Goal: Task Accomplishment & Management: Manage account settings

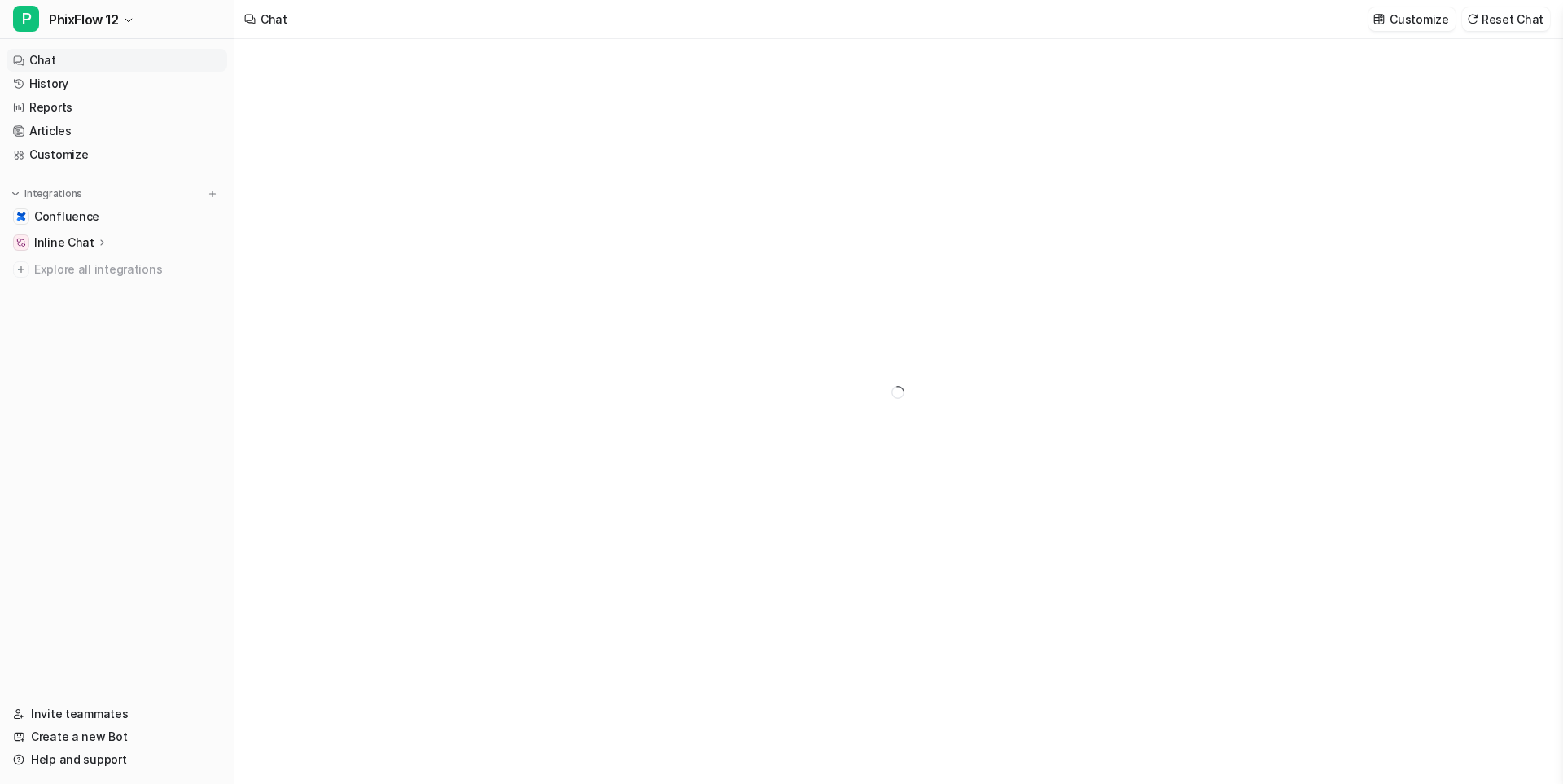
type textarea "**********"
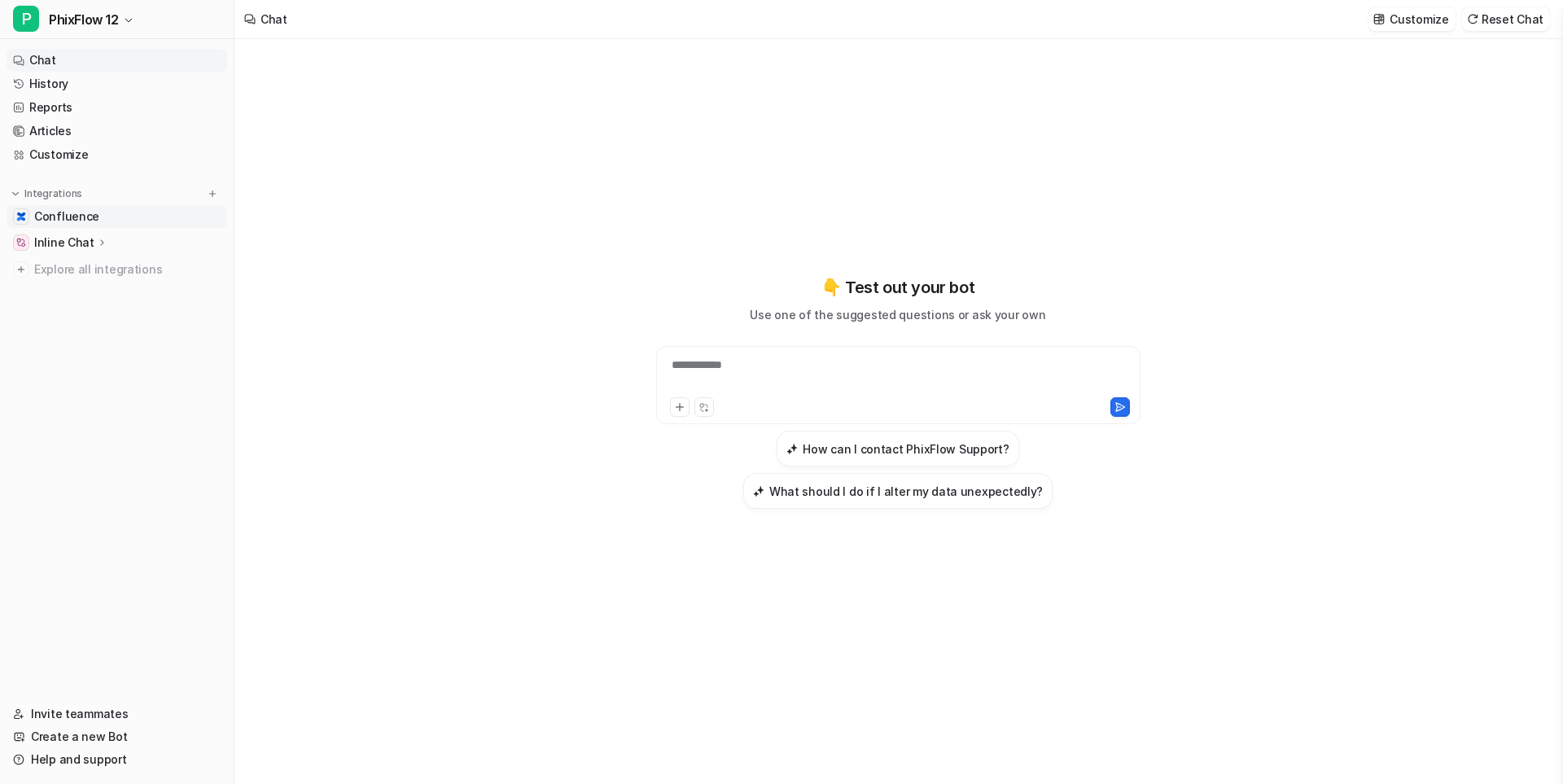
click at [55, 217] on span "Confluence" at bounding box center [66, 216] width 65 height 16
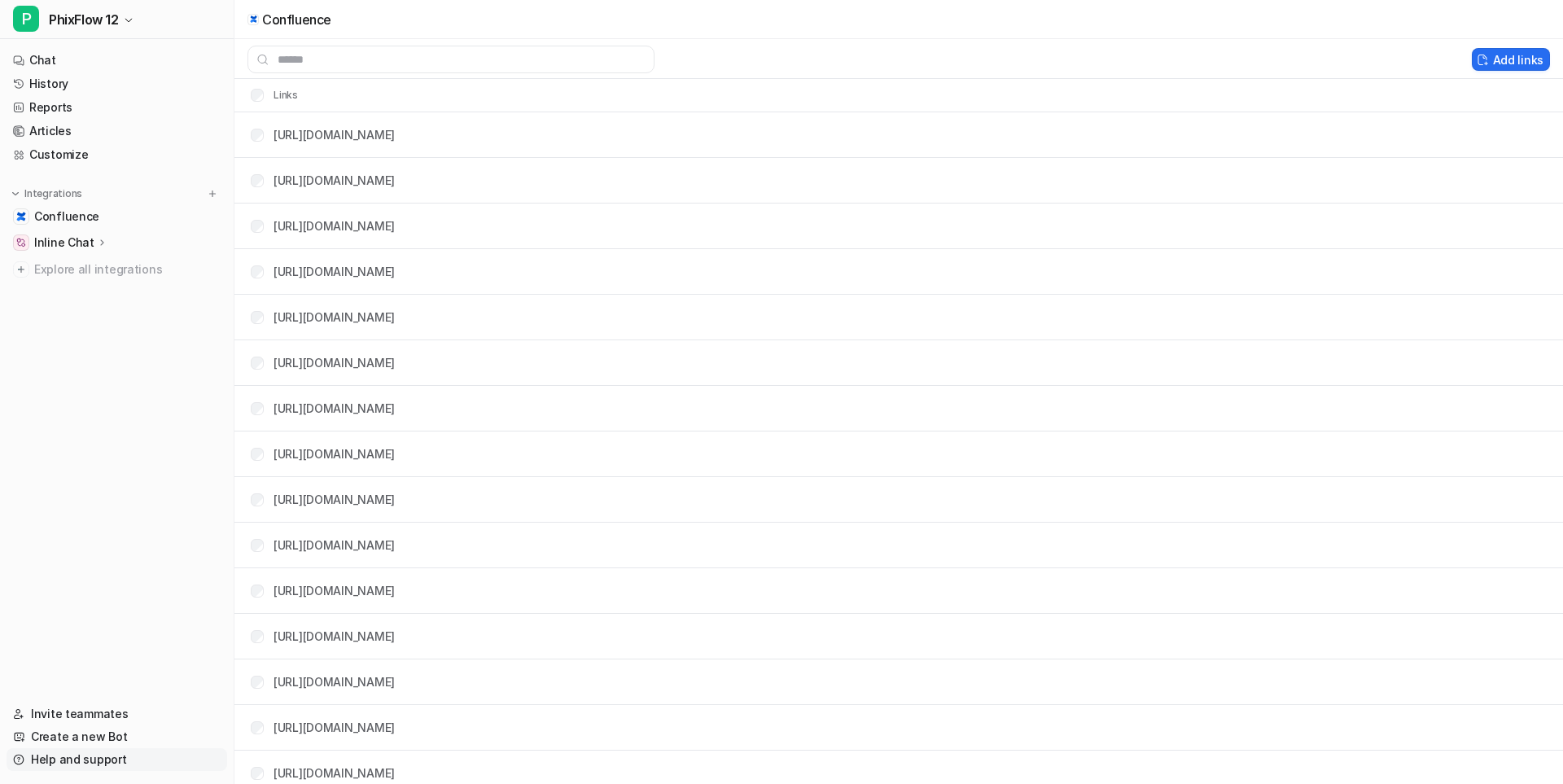
click at [77, 762] on link "Help and support" at bounding box center [117, 760] width 221 height 23
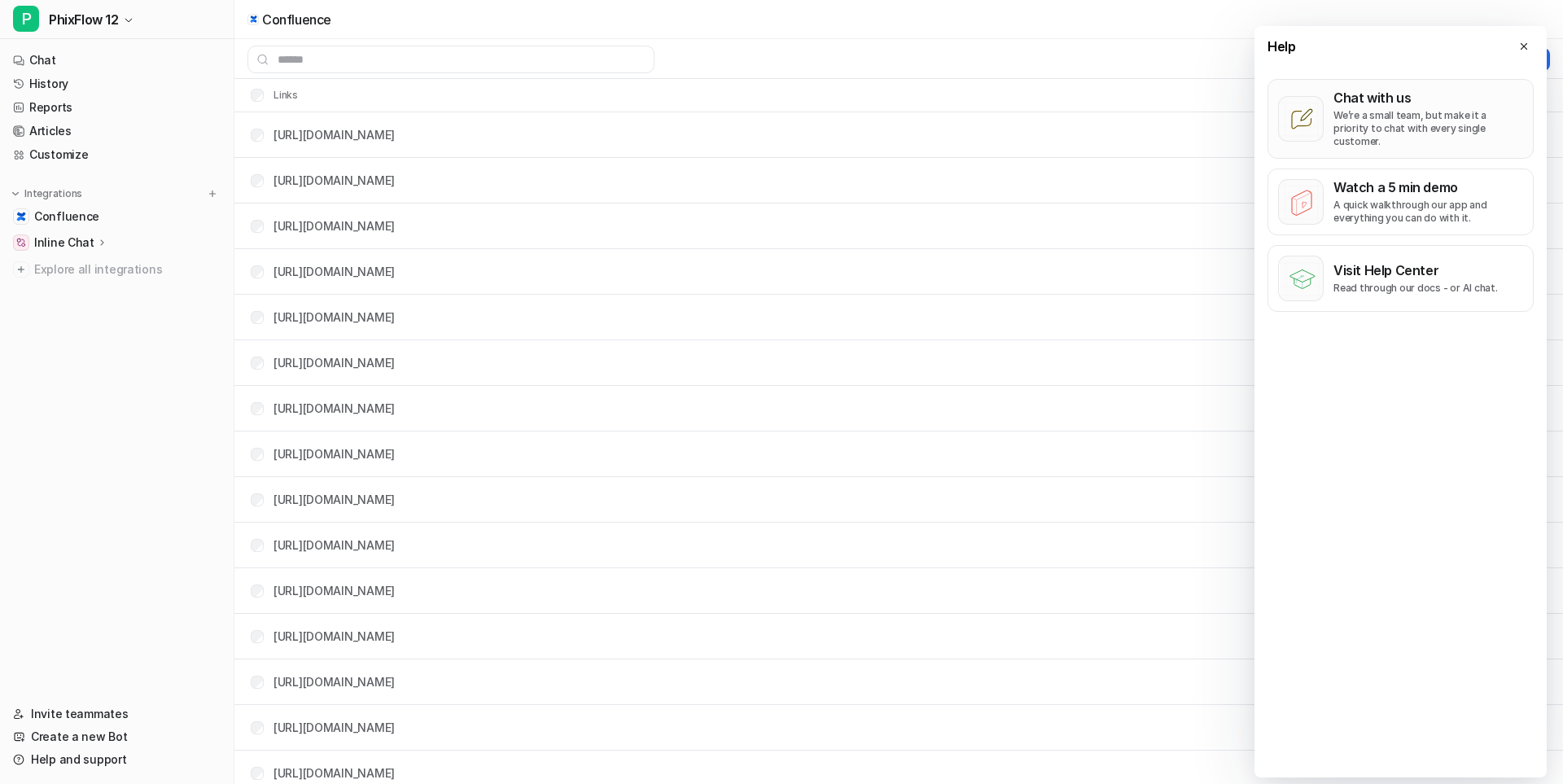
click at [1356, 110] on p "We’re a small team, but make it a priority to chat with every single customer." at bounding box center [1428, 128] width 189 height 39
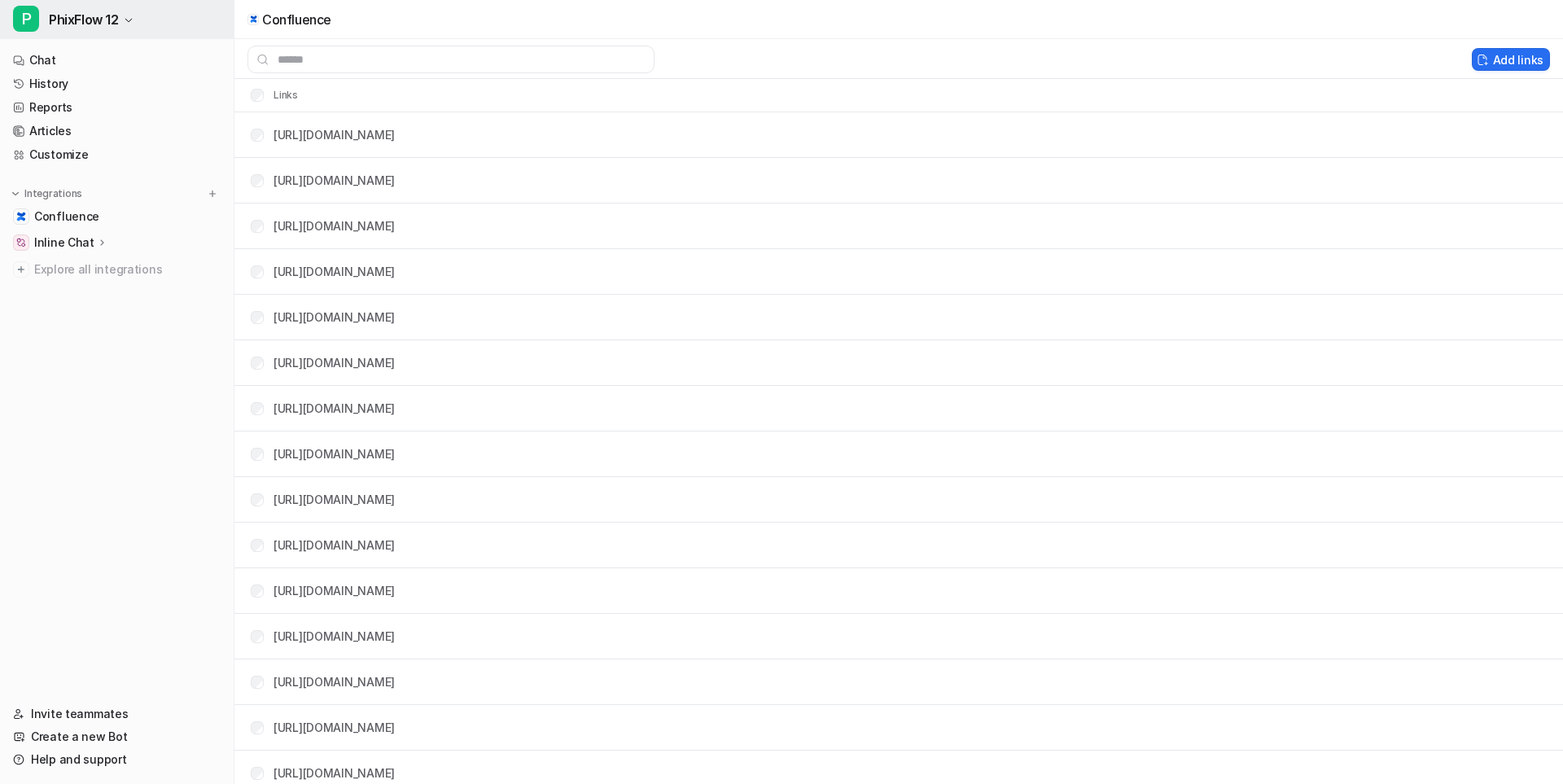
click at [124, 16] on icon "button" at bounding box center [129, 20] width 10 height 10
click at [129, 18] on icon "button" at bounding box center [129, 20] width 10 height 10
click at [128, 16] on icon "button" at bounding box center [129, 20] width 10 height 10
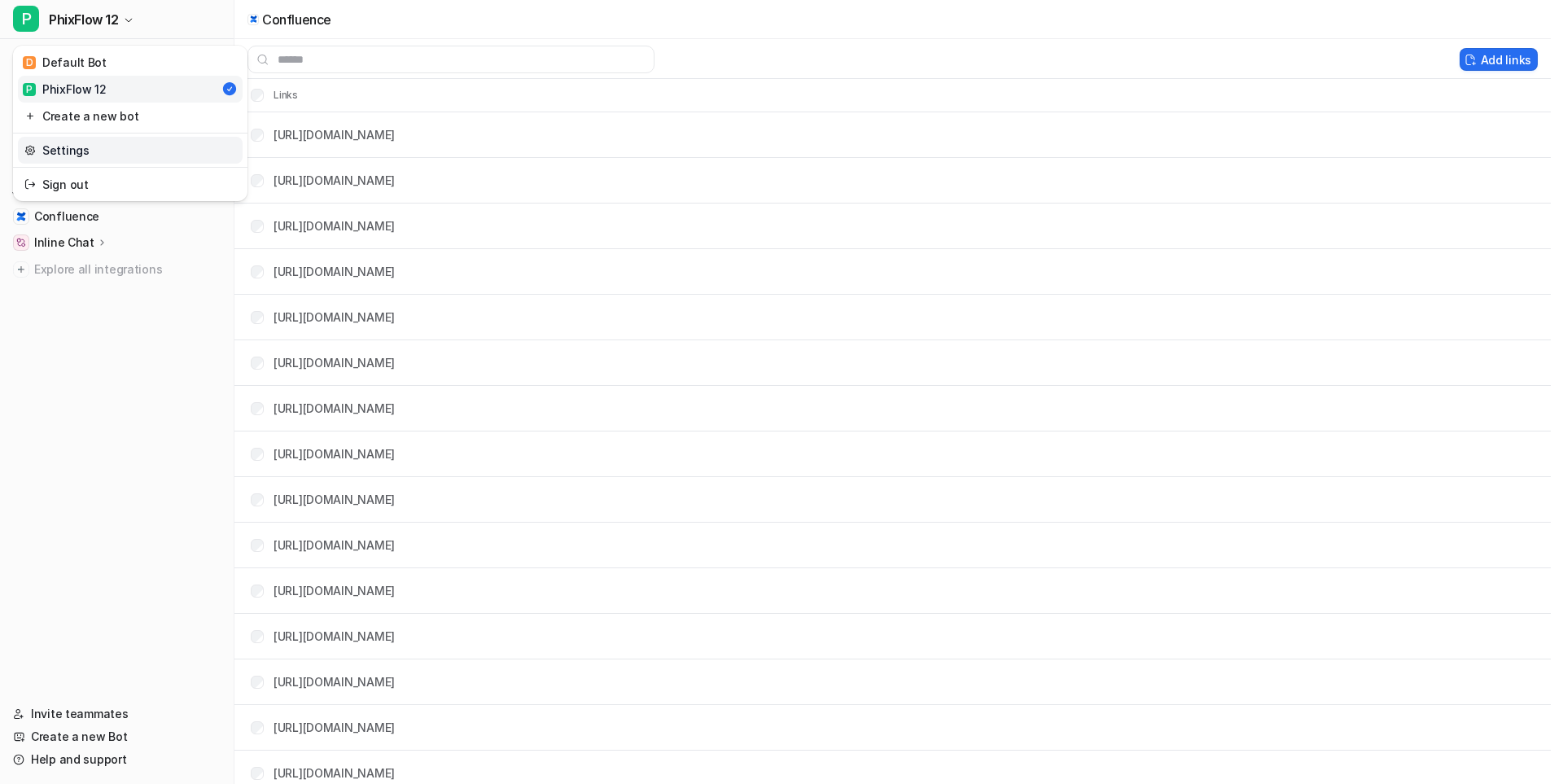
click at [105, 150] on link "Settings" at bounding box center [130, 150] width 225 height 27
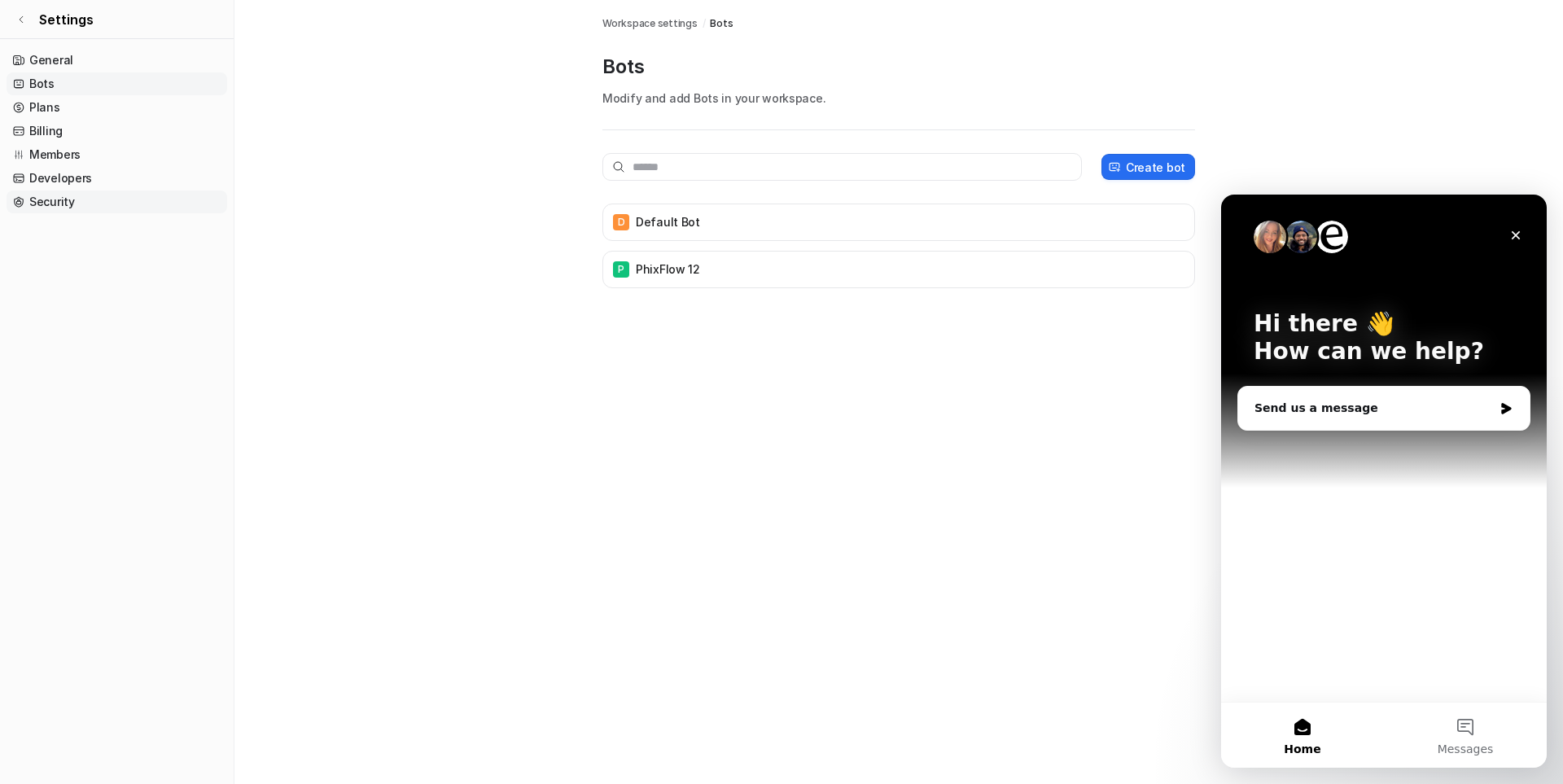
click at [46, 203] on link "Security" at bounding box center [117, 201] width 221 height 23
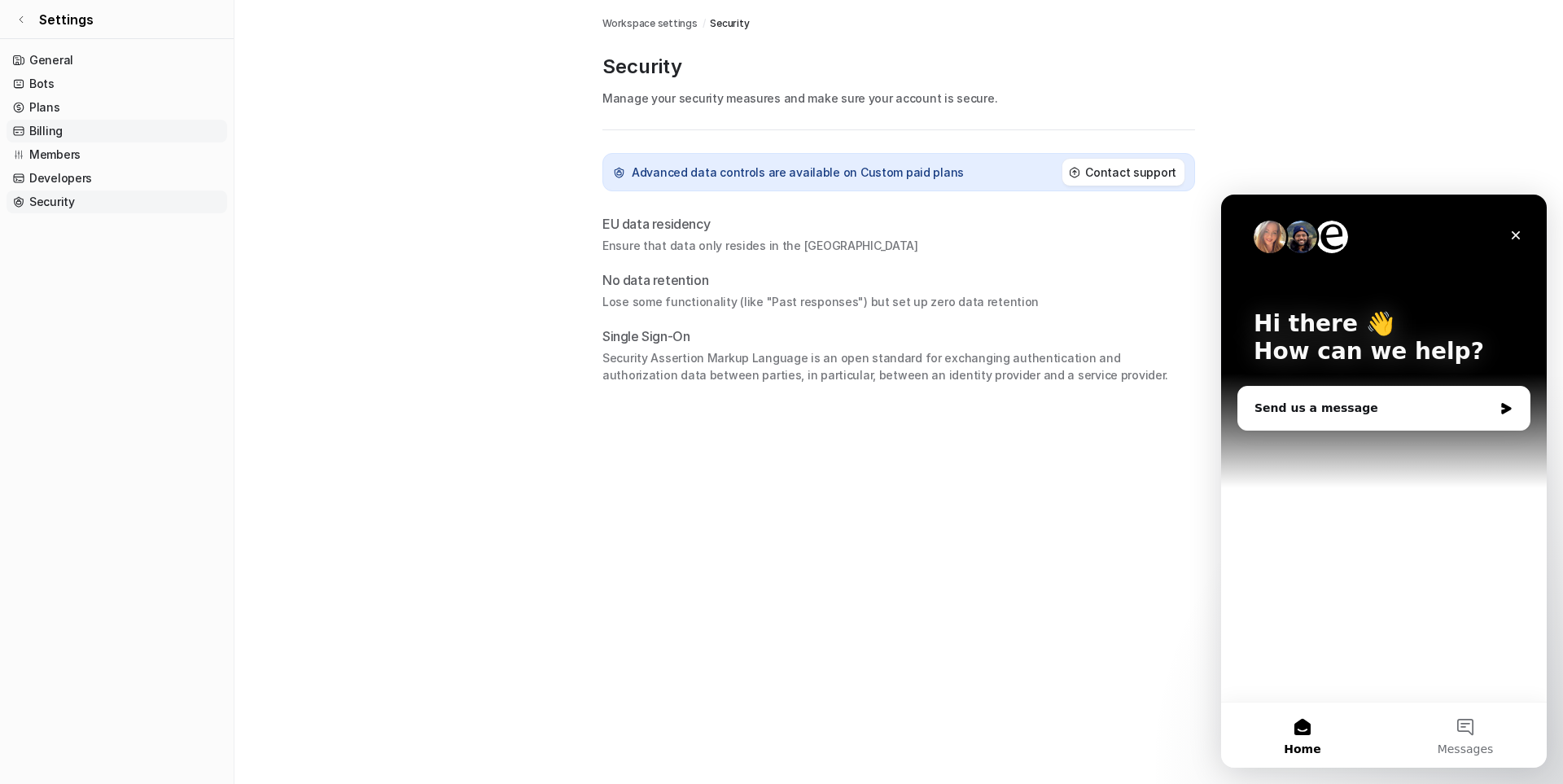
click at [50, 132] on link "Billing" at bounding box center [117, 131] width 221 height 23
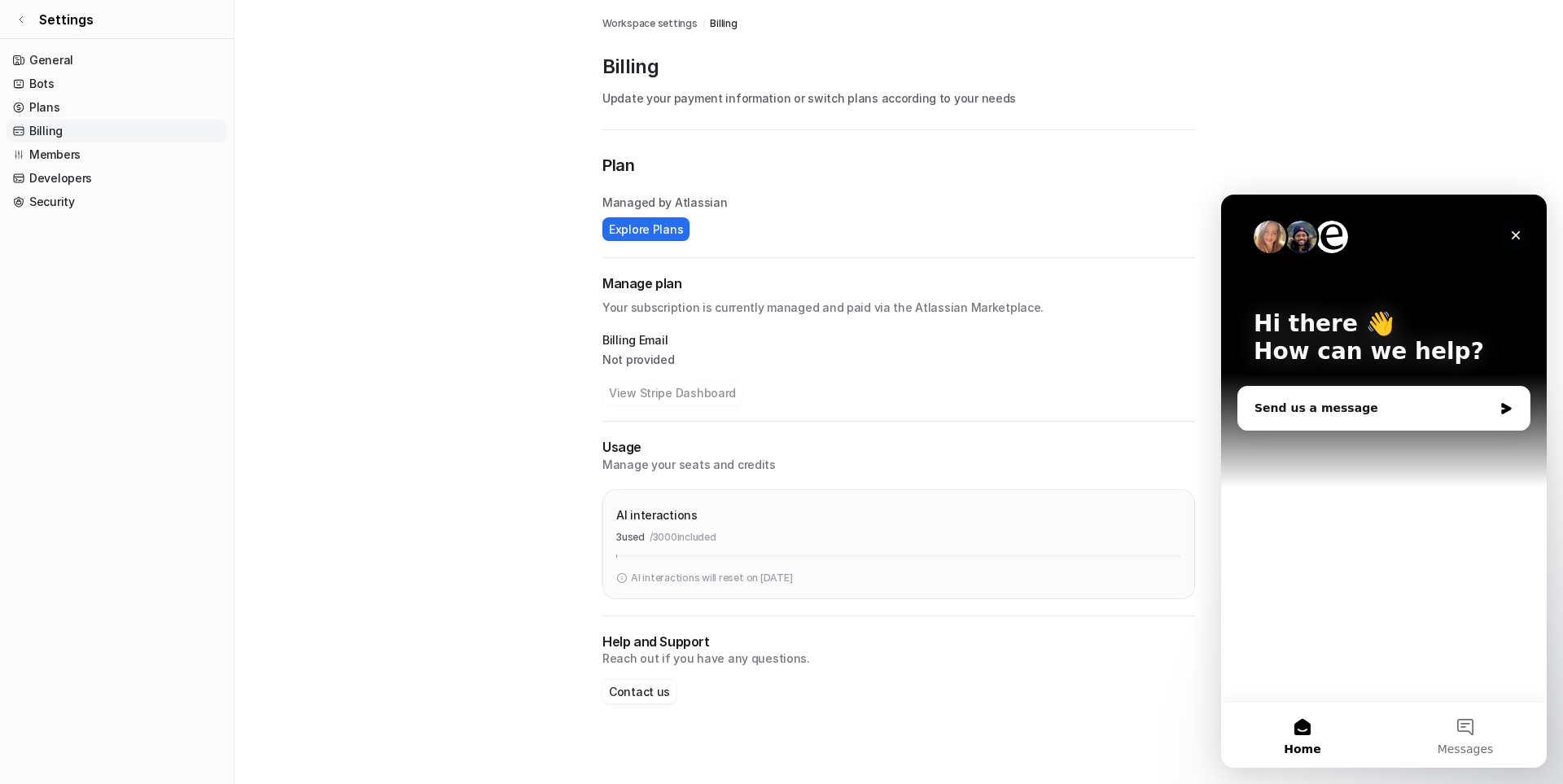
click at [1514, 237] on icon "Close" at bounding box center [1516, 235] width 9 height 9
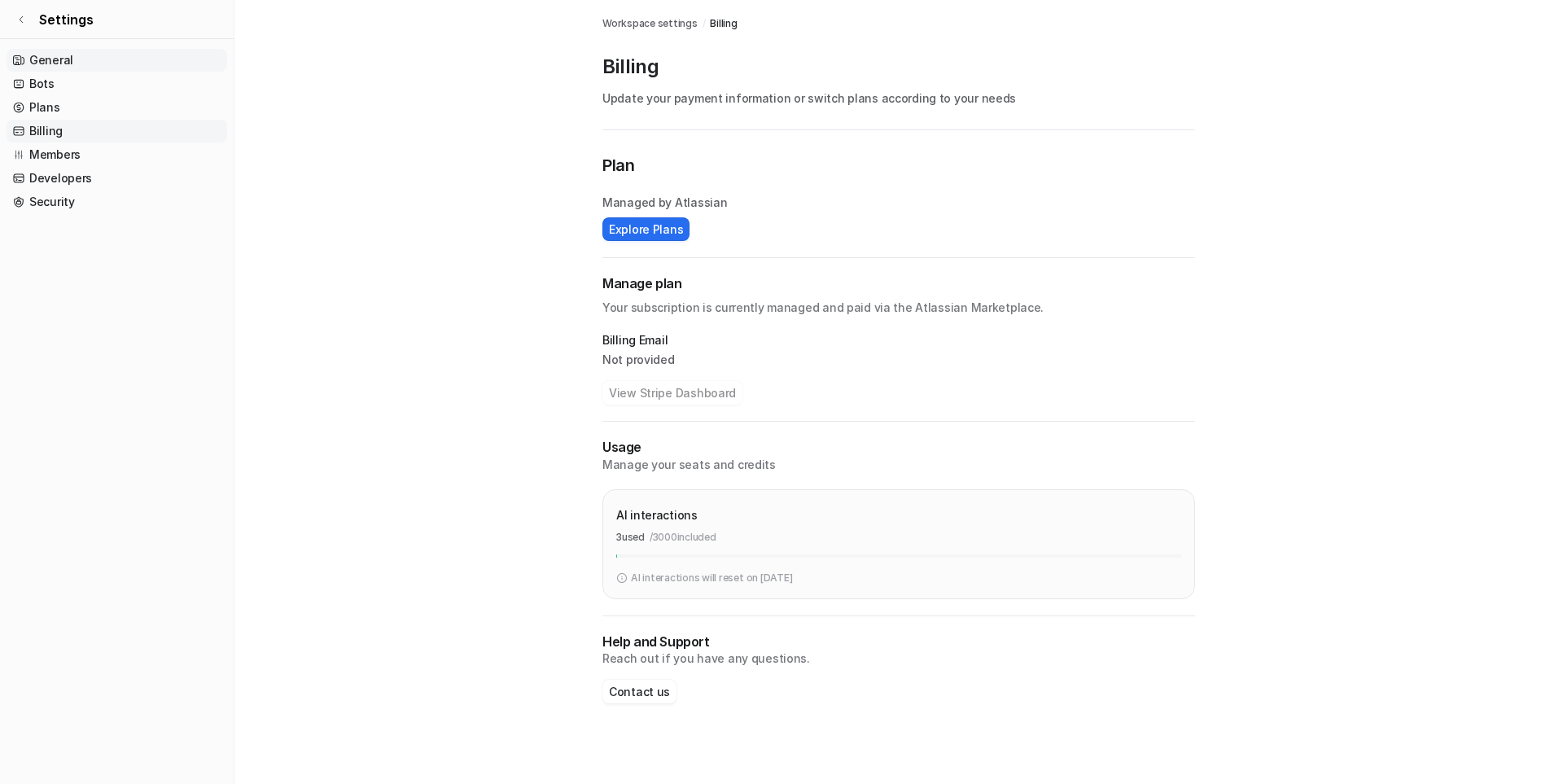
click at [43, 55] on link "General" at bounding box center [117, 60] width 221 height 23
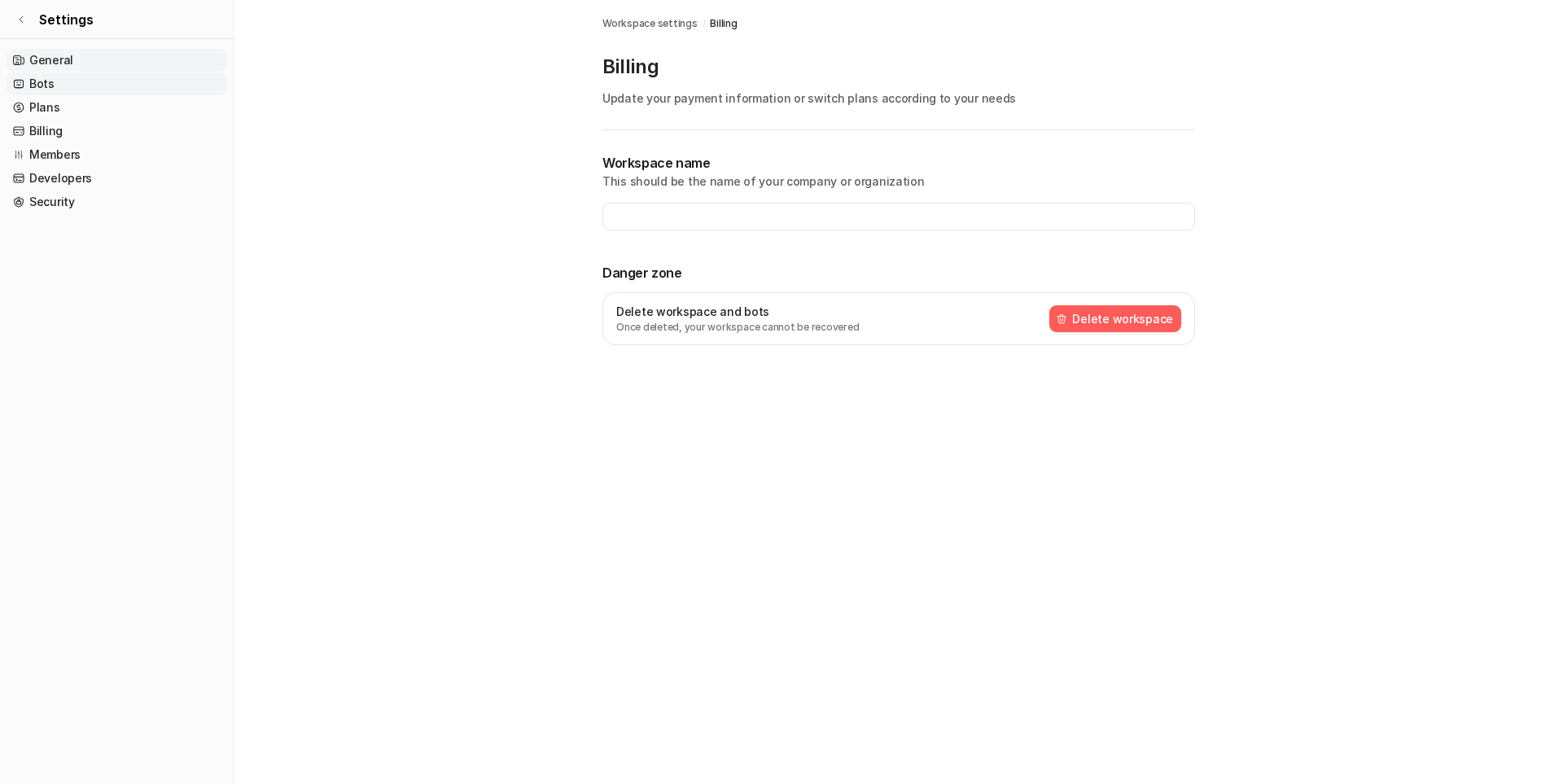
type input "**********"
click at [1120, 320] on button "Delete workspace" at bounding box center [1115, 319] width 132 height 27
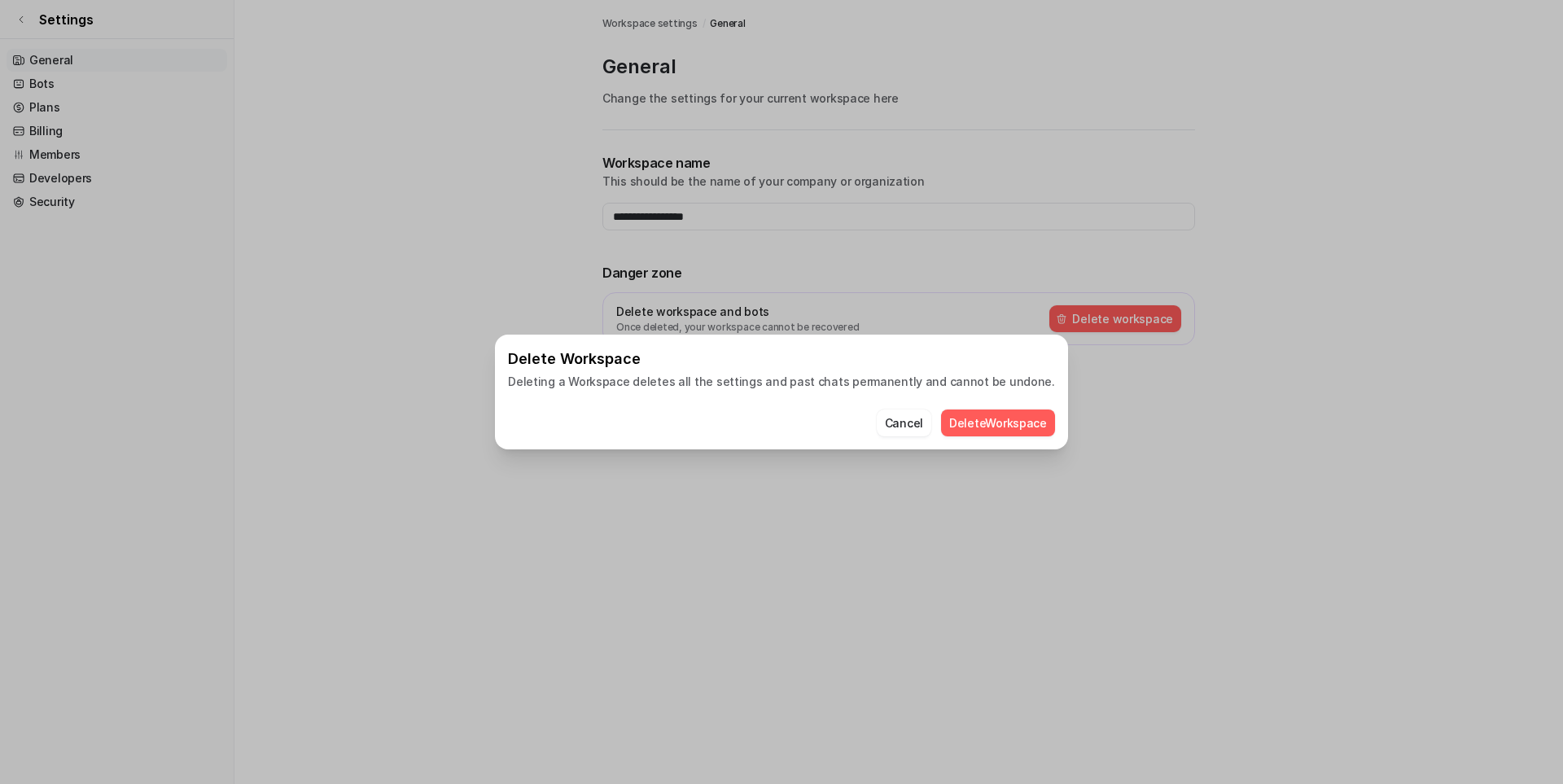
click at [979, 424] on button "Delete Workspace" at bounding box center [998, 423] width 114 height 27
click at [43, 85] on div "Delete Workspace Deleting a Workspace deletes all the settings and past chats p…" at bounding box center [782, 392] width 1563 height 784
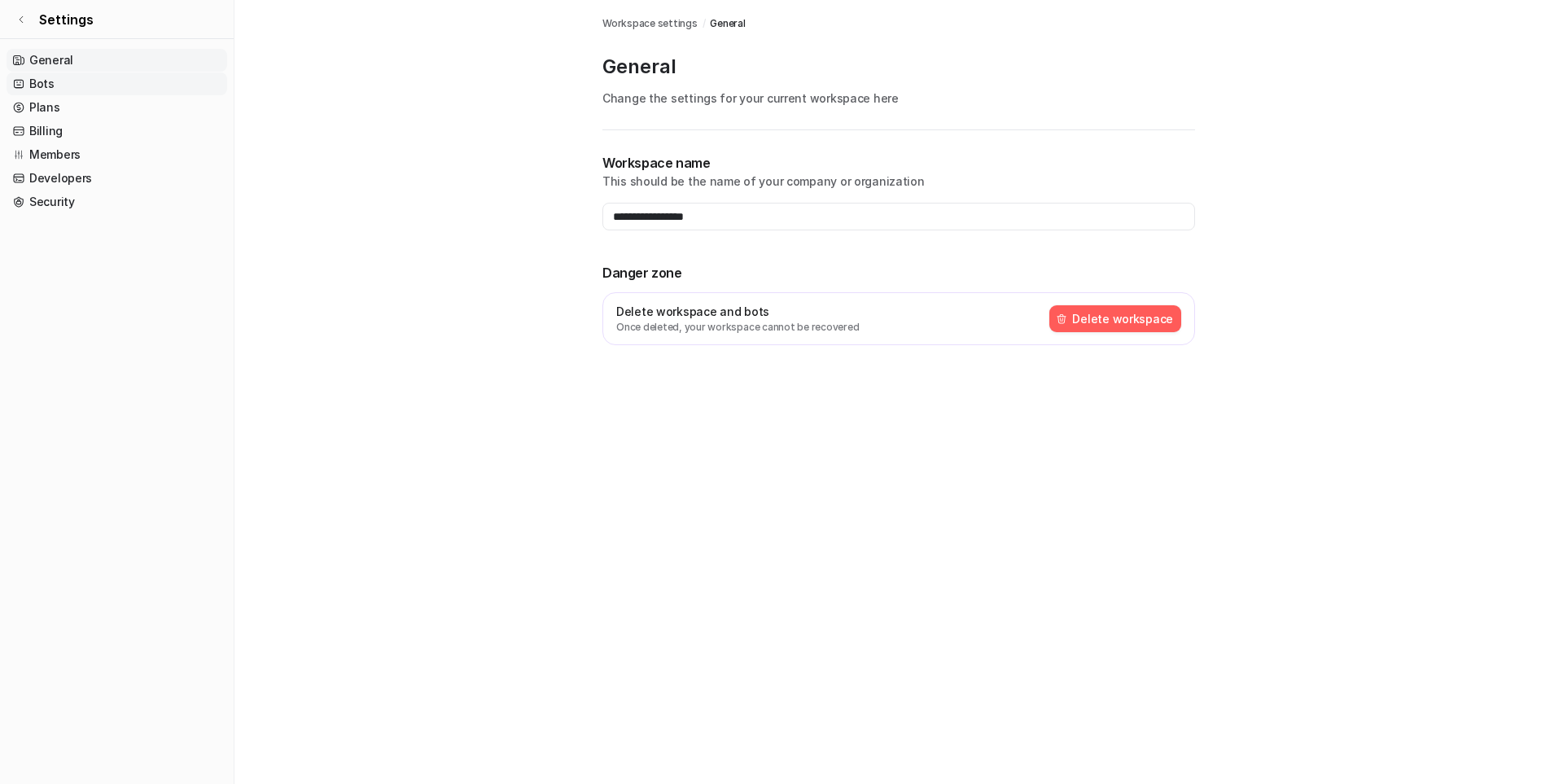
click at [43, 85] on link "Bots" at bounding box center [117, 83] width 221 height 23
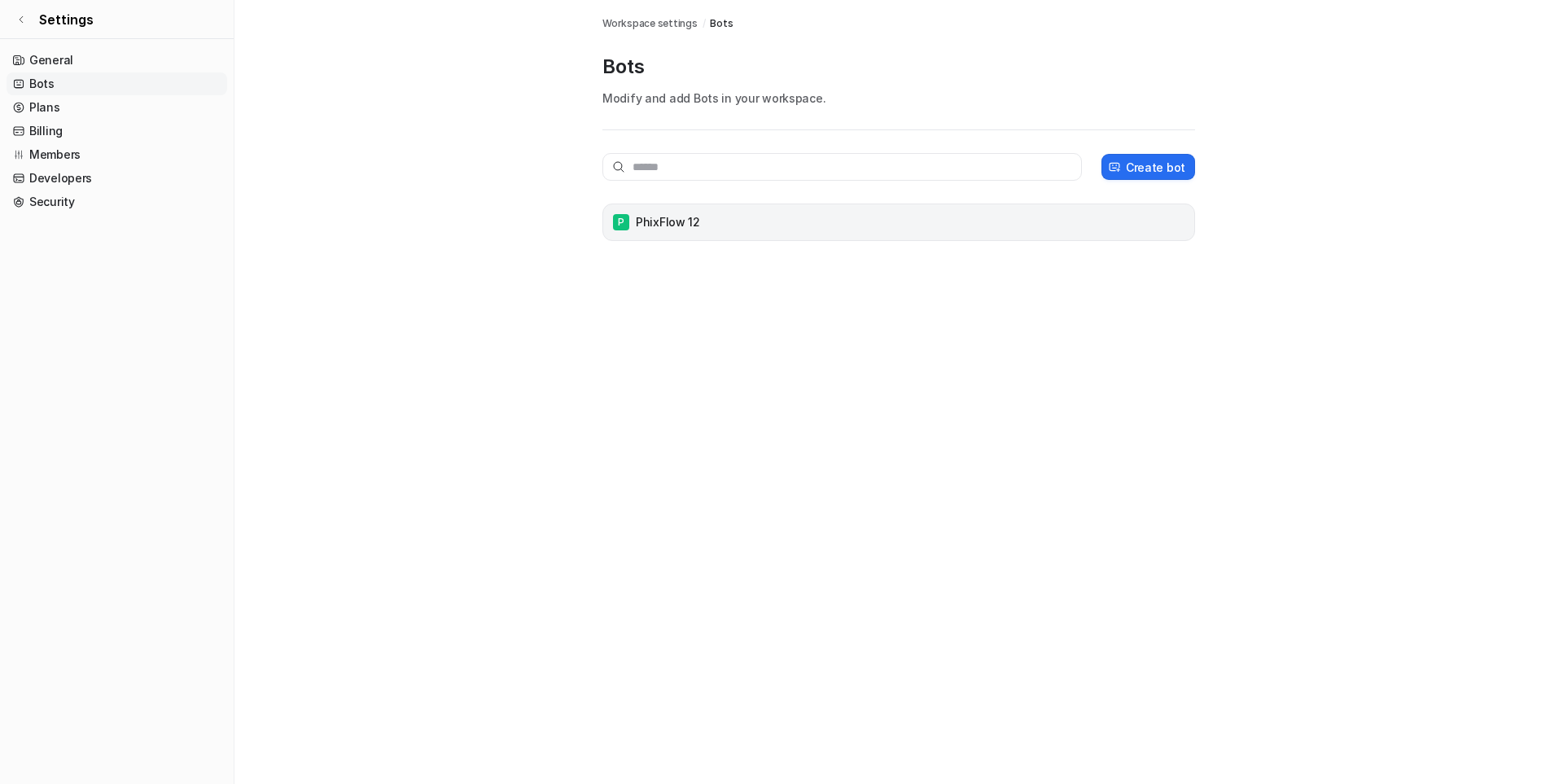
click at [757, 233] on div "P PhixFlow 12" at bounding box center [899, 222] width 578 height 23
click at [49, 124] on link "Billing" at bounding box center [117, 131] width 221 height 23
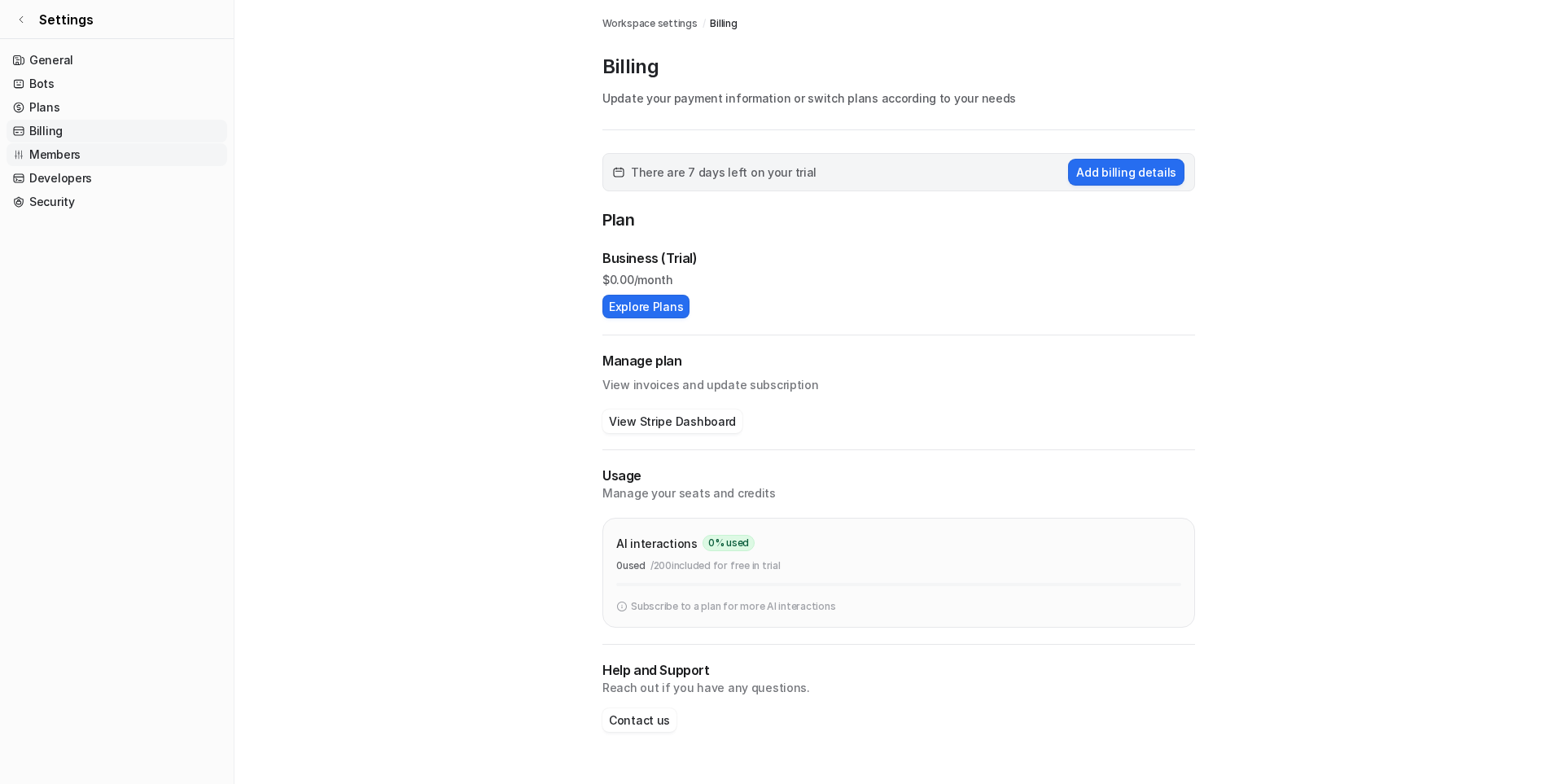
click at [55, 149] on link "Members" at bounding box center [117, 155] width 221 height 23
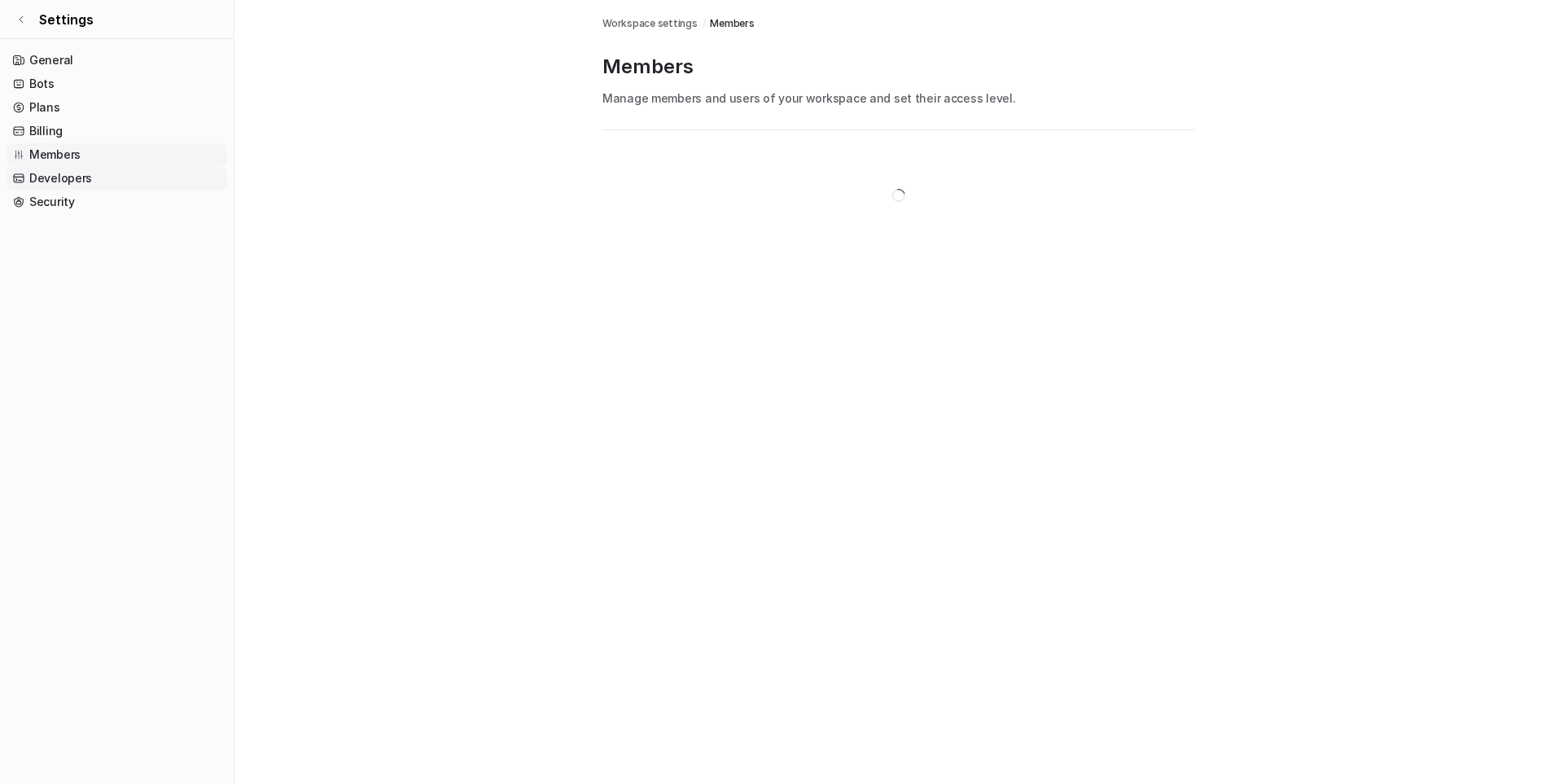
click at [68, 175] on link "Developers" at bounding box center [117, 178] width 221 height 23
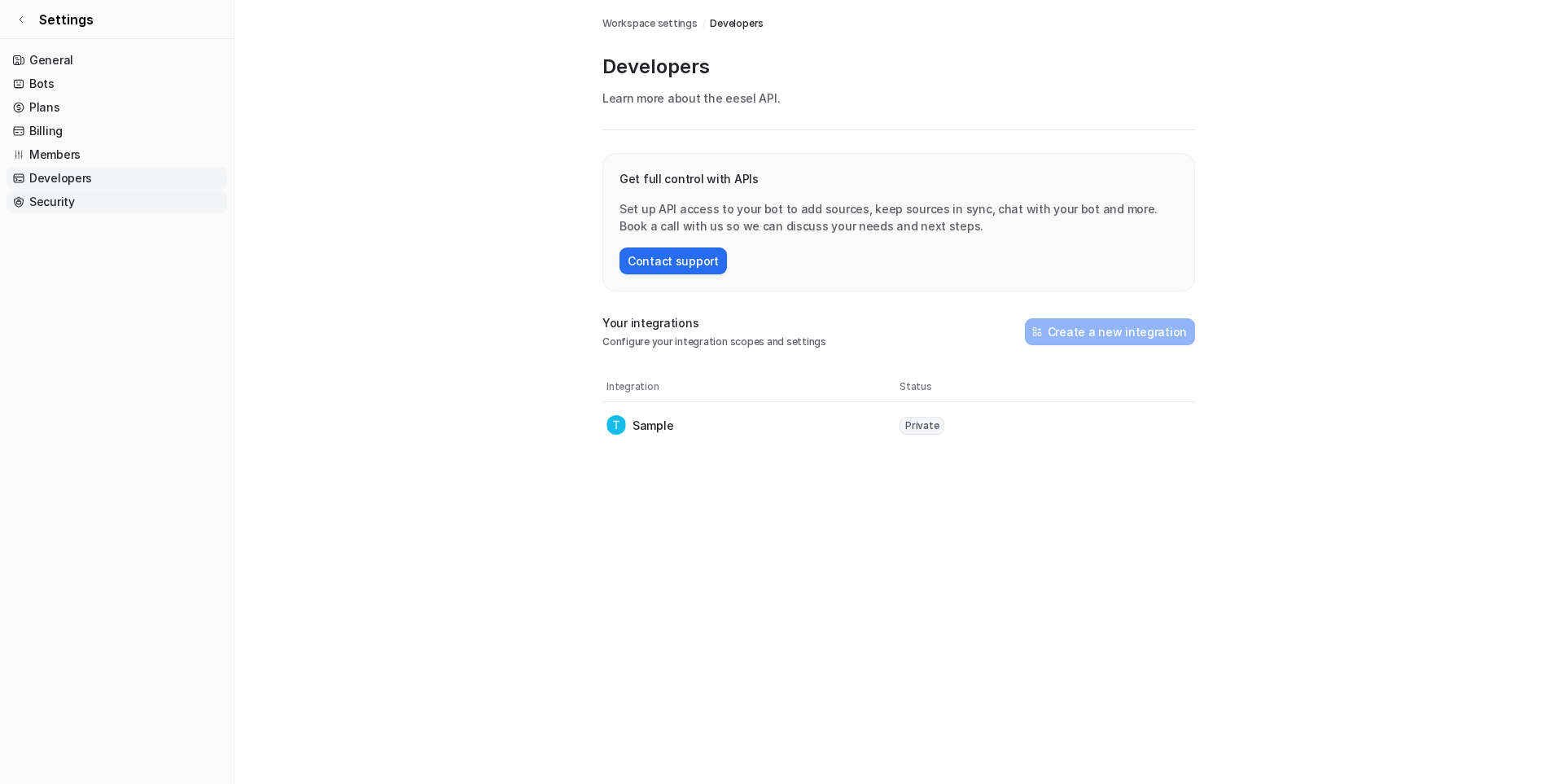
click at [68, 197] on link "Security" at bounding box center [117, 201] width 221 height 23
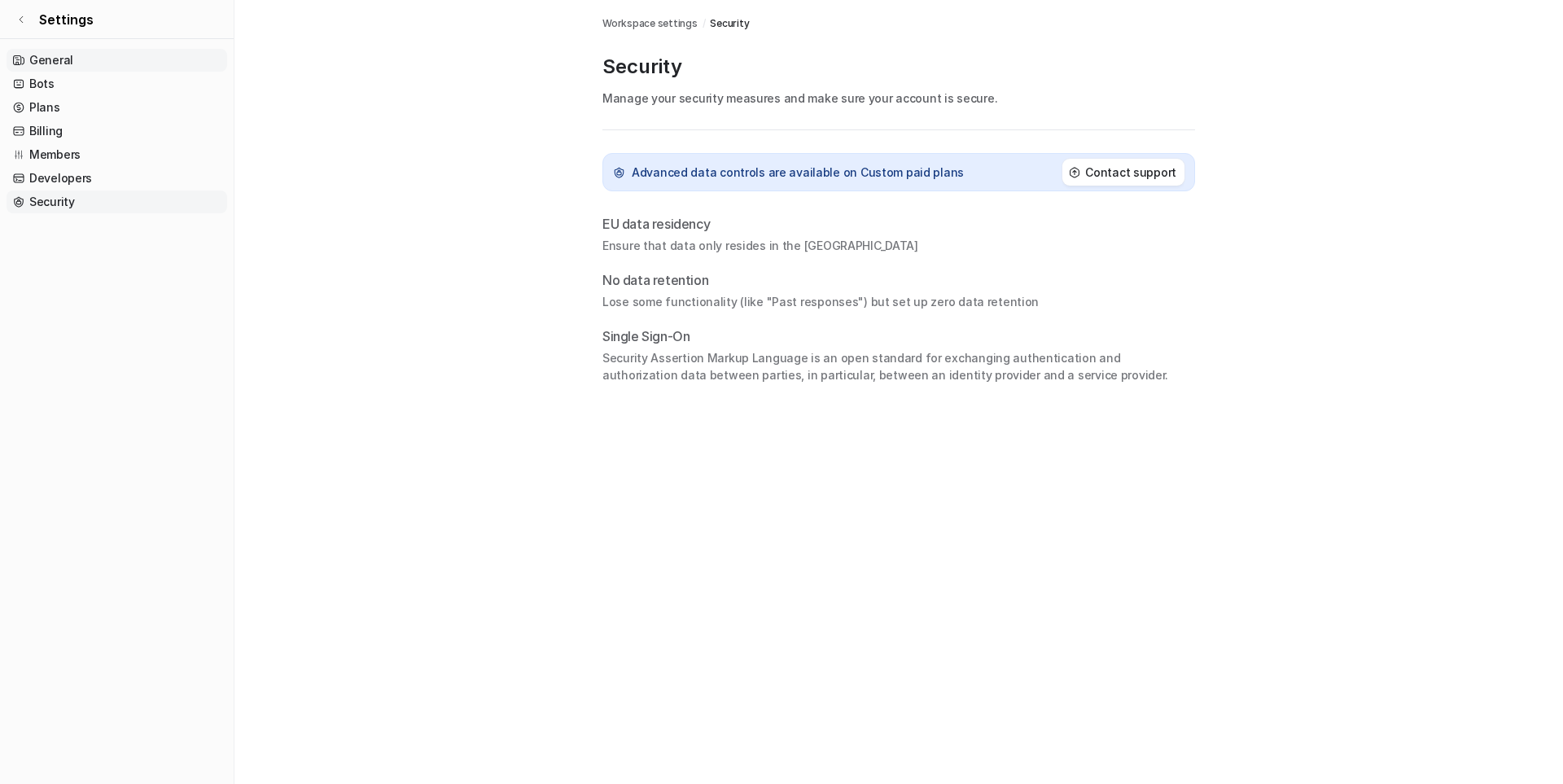
click at [39, 62] on link "General" at bounding box center [117, 60] width 221 height 23
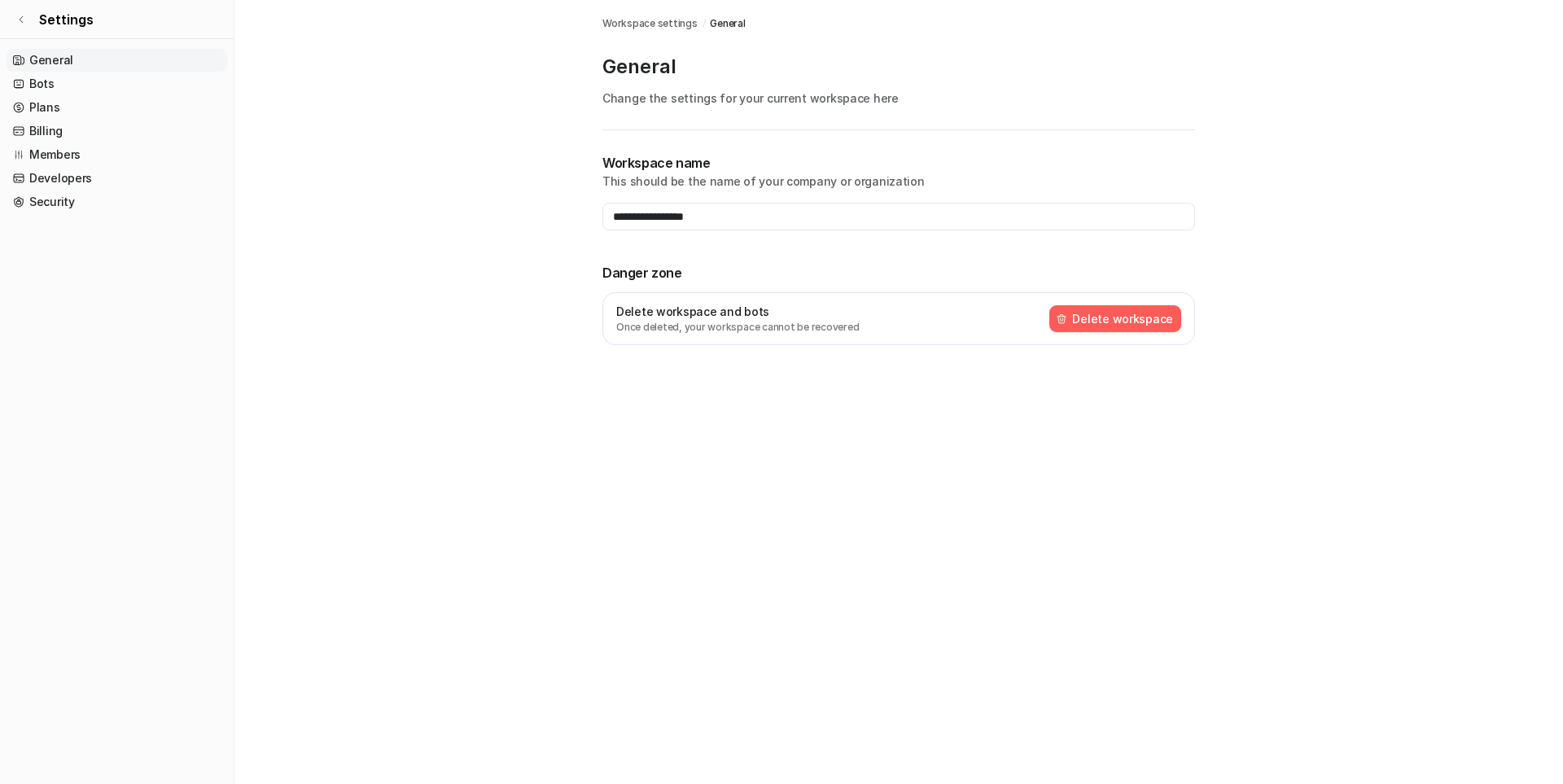
click at [1067, 314] on img at bounding box center [1061, 319] width 11 height 11
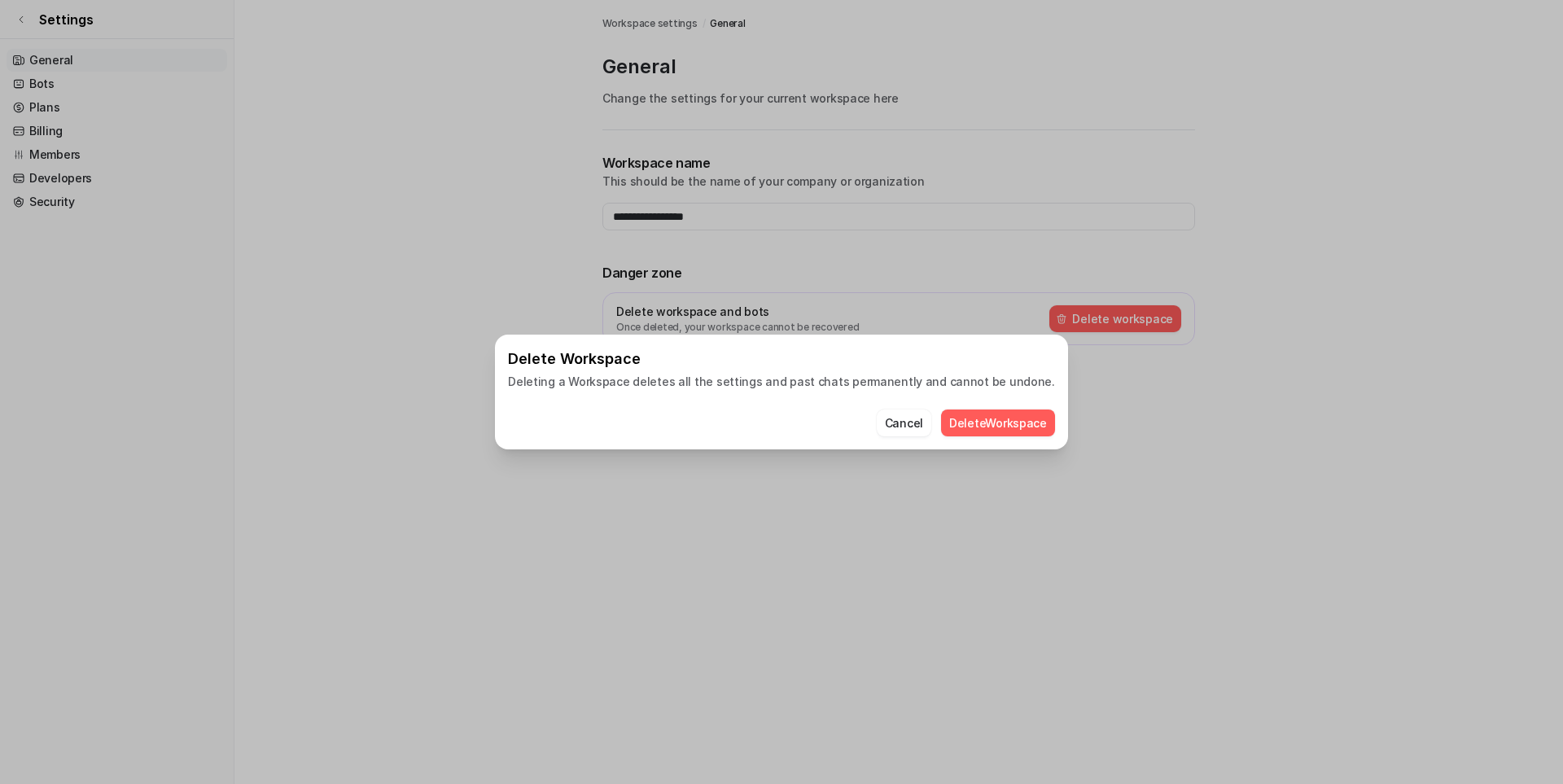
click at [980, 432] on button "Delete Workspace" at bounding box center [998, 423] width 114 height 27
